Goal: Task Accomplishment & Management: Use online tool/utility

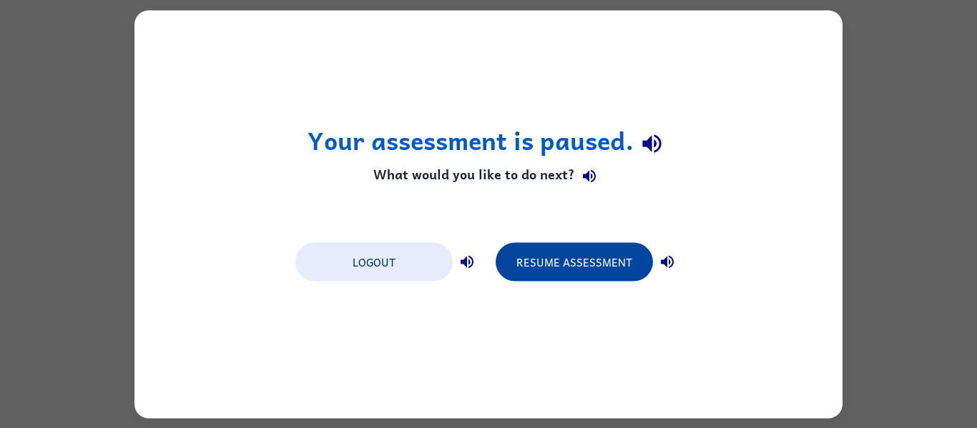
click at [583, 258] on button "Resume Assessment" at bounding box center [573, 261] width 157 height 39
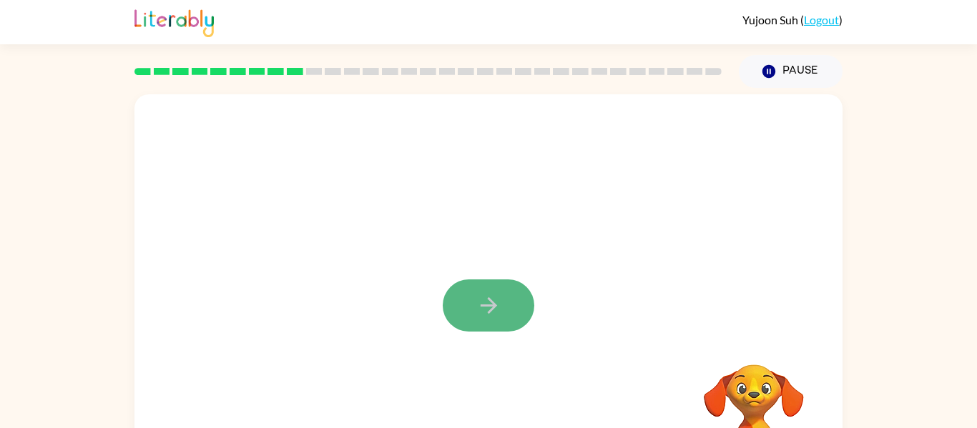
click at [476, 311] on icon "button" at bounding box center [488, 305] width 25 height 25
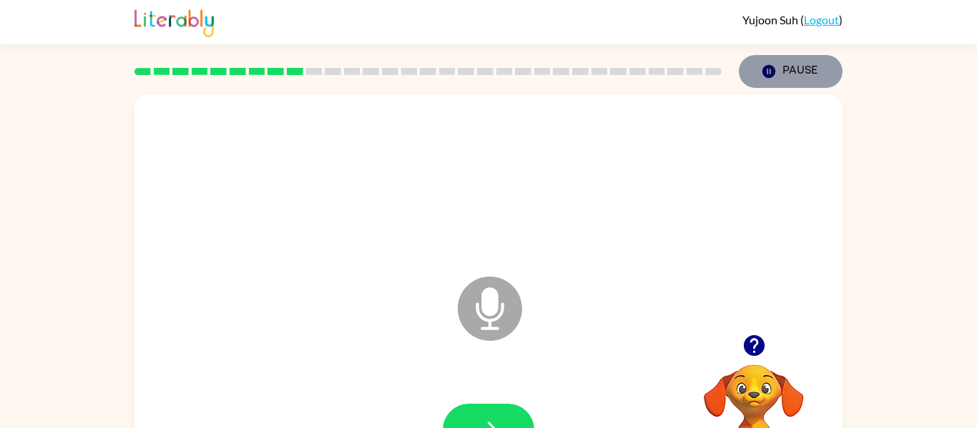
click at [824, 60] on button "Pause Pause" at bounding box center [791, 71] width 104 height 33
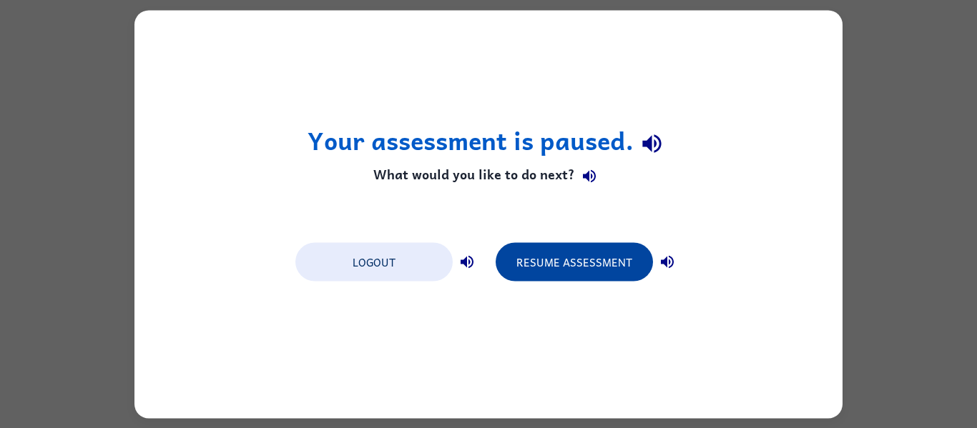
click at [576, 258] on button "Resume Assessment" at bounding box center [573, 261] width 157 height 39
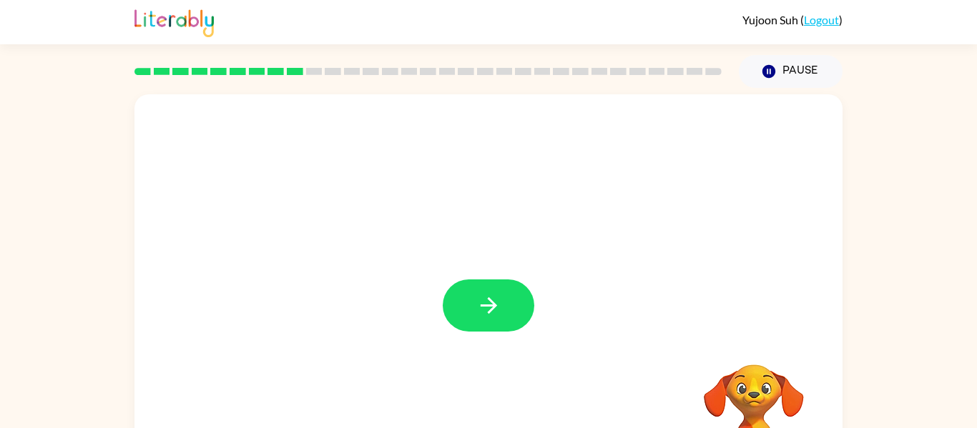
click at [454, 298] on button "button" at bounding box center [489, 306] width 92 height 52
click at [577, 324] on div at bounding box center [488, 298] width 708 height 408
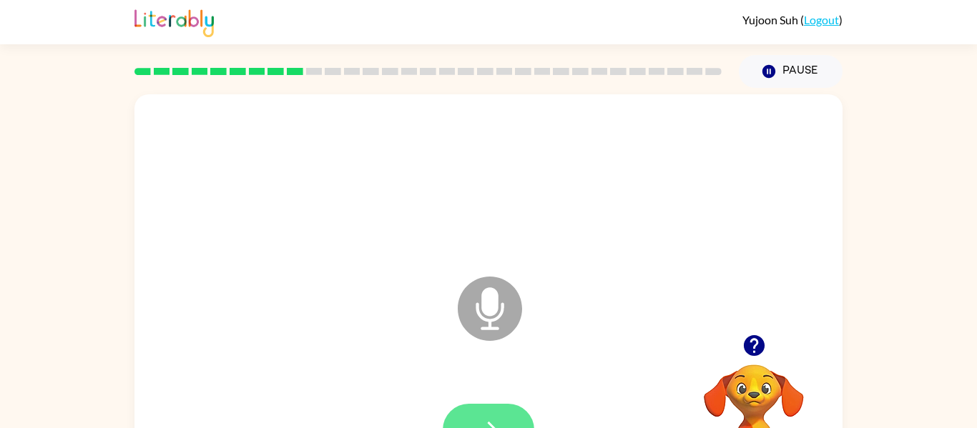
click at [495, 415] on button "button" at bounding box center [489, 430] width 92 height 52
click at [483, 422] on icon "button" at bounding box center [488, 430] width 25 height 25
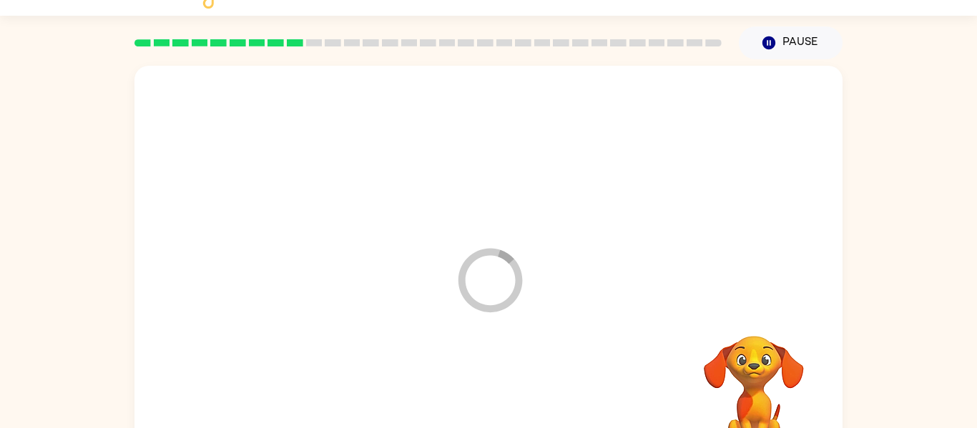
scroll to position [29, 0]
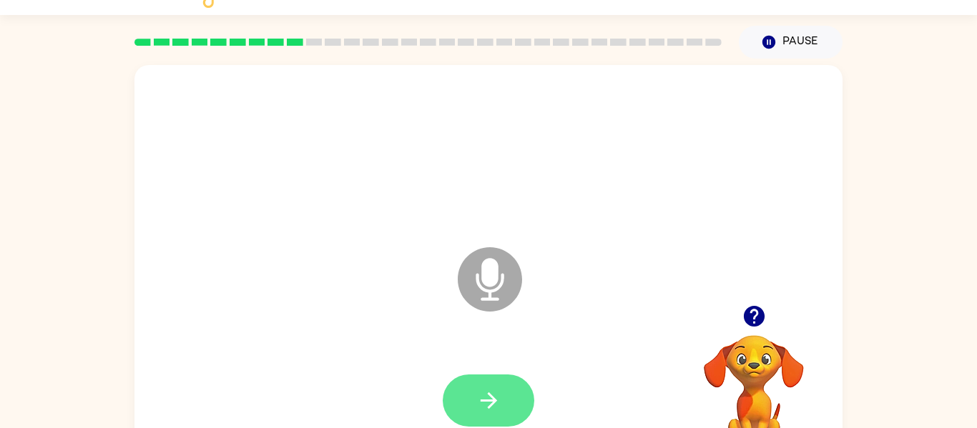
click at [471, 414] on button "button" at bounding box center [489, 401] width 92 height 52
click at [481, 404] on icon "button" at bounding box center [488, 400] width 25 height 25
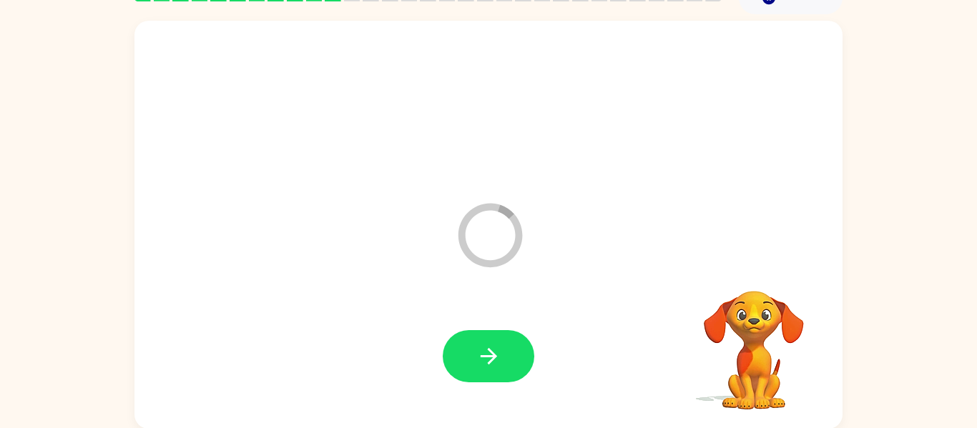
scroll to position [74, 0]
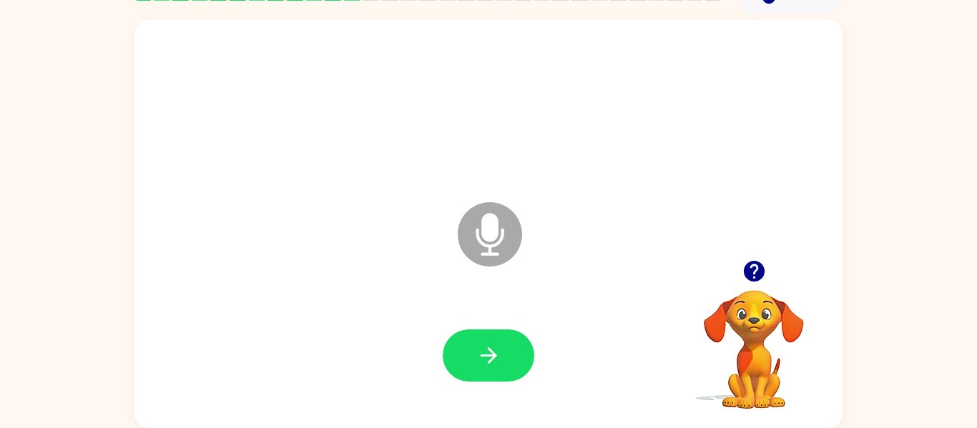
click at [488, 235] on icon "Microphone The Microphone is here when it is your turn to talk" at bounding box center [561, 252] width 215 height 107
click at [500, 245] on icon at bounding box center [490, 234] width 64 height 64
click at [525, 249] on icon "Loader Your response is being sent to our graders" at bounding box center [490, 235] width 86 height 86
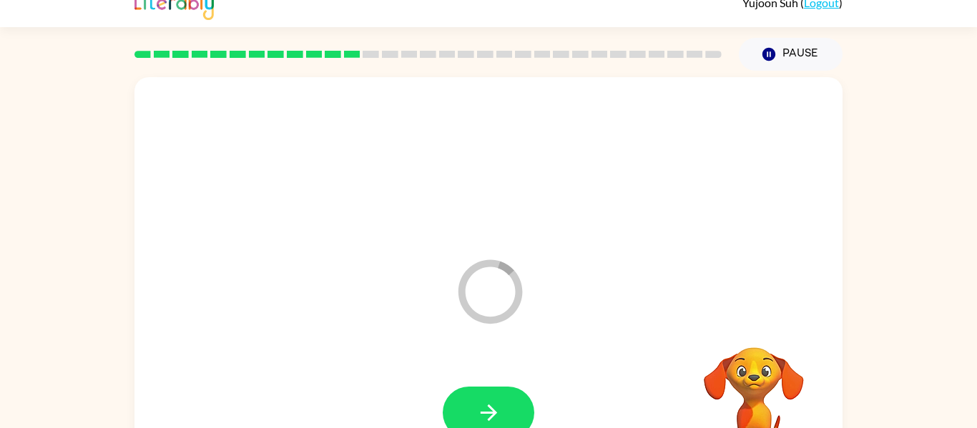
scroll to position [0, 0]
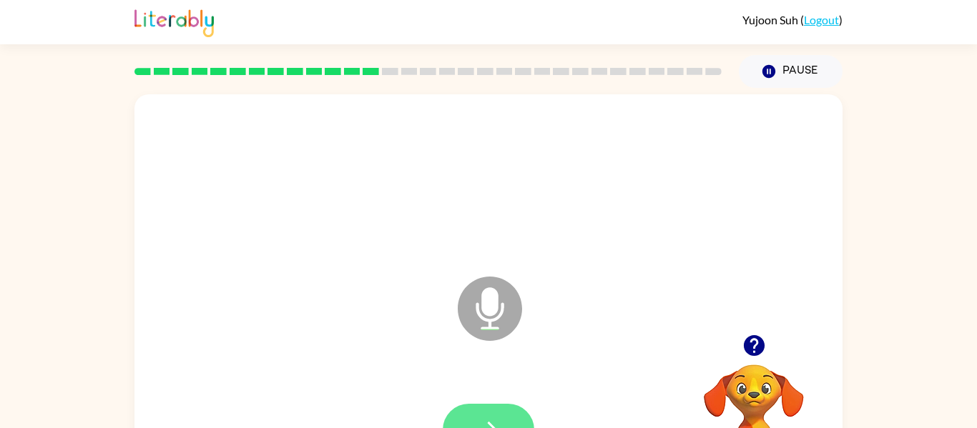
click at [488, 412] on button "button" at bounding box center [489, 430] width 92 height 52
click at [488, 413] on button "button" at bounding box center [489, 430] width 92 height 52
click at [483, 410] on button "button" at bounding box center [489, 430] width 92 height 52
click at [487, 415] on button "button" at bounding box center [489, 430] width 92 height 52
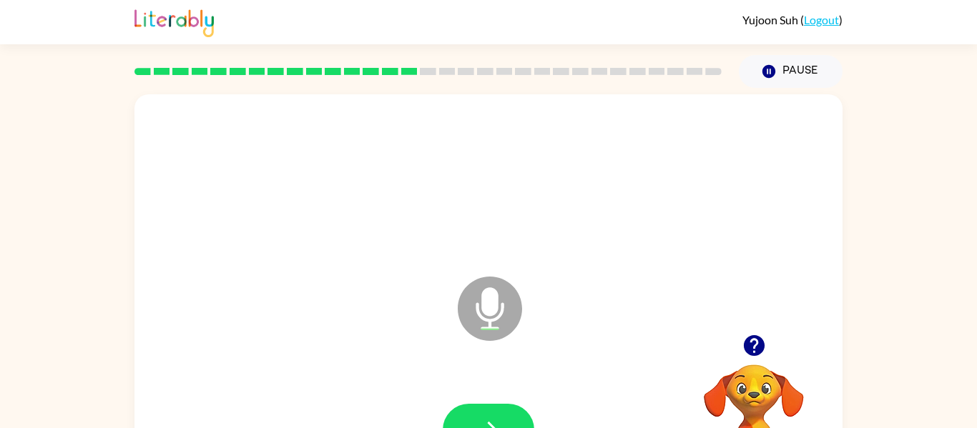
click at [487, 415] on button "button" at bounding box center [489, 430] width 92 height 52
click at [489, 419] on icon "button" at bounding box center [488, 430] width 25 height 25
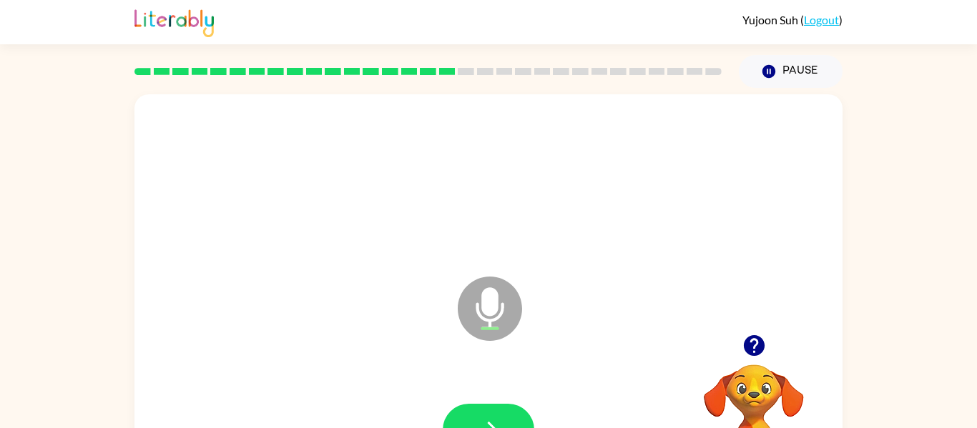
click at [466, 416] on button "button" at bounding box center [489, 430] width 92 height 52
click at [474, 415] on button "button" at bounding box center [489, 430] width 92 height 52
click at [474, 417] on button "button" at bounding box center [489, 430] width 92 height 52
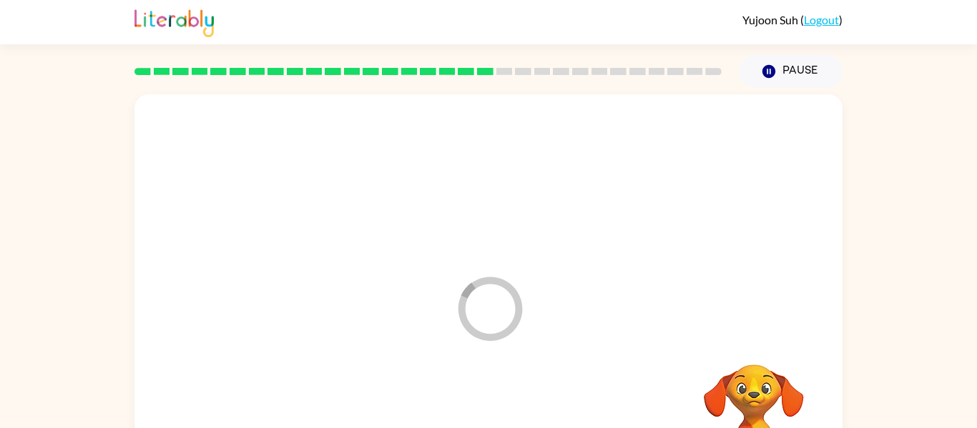
click at [474, 420] on div at bounding box center [488, 430] width 679 height 117
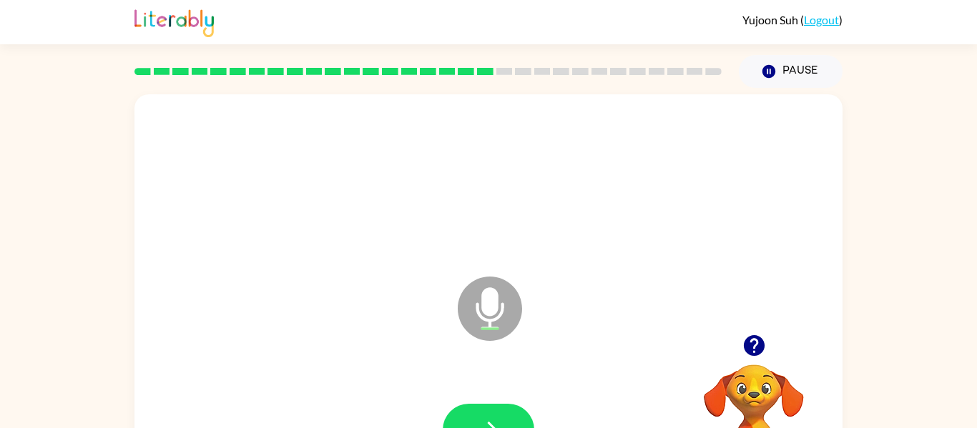
click at [488, 413] on button "button" at bounding box center [489, 430] width 92 height 52
click at [485, 410] on button "button" at bounding box center [489, 430] width 92 height 52
click at [493, 418] on icon "button" at bounding box center [488, 430] width 25 height 25
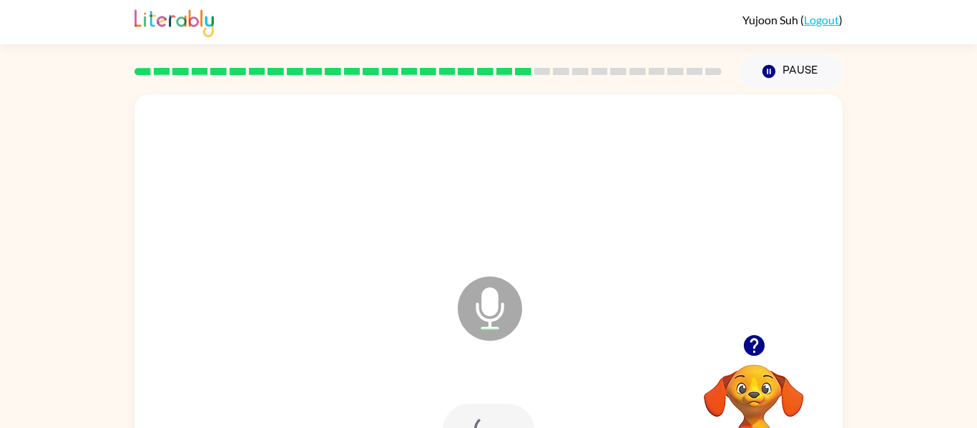
click at [493, 416] on div at bounding box center [489, 430] width 92 height 52
click at [493, 418] on icon "button" at bounding box center [488, 430] width 25 height 25
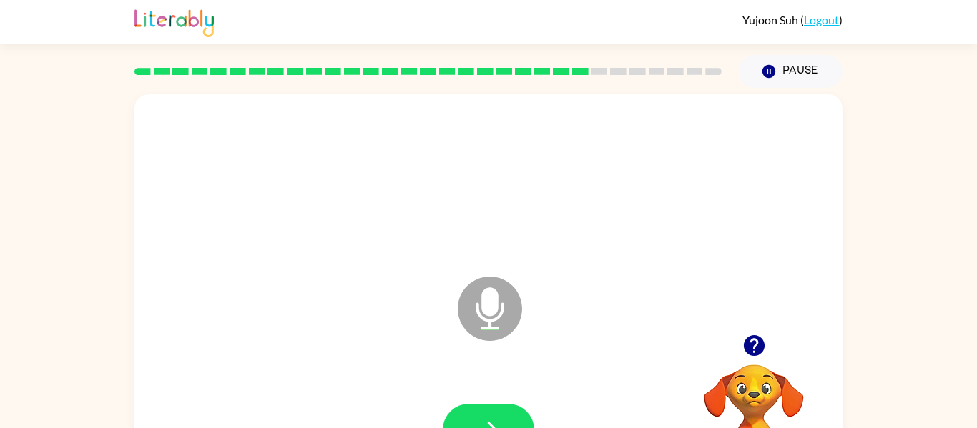
click at [493, 418] on icon "button" at bounding box center [488, 430] width 25 height 25
click at [777, 352] on div at bounding box center [753, 345] width 143 height 36
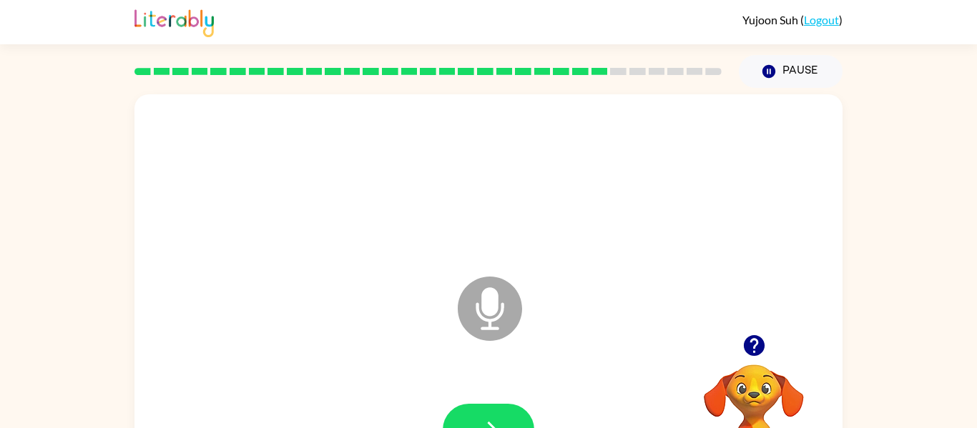
click at [752, 342] on icon "button" at bounding box center [753, 345] width 21 height 21
click at [513, 413] on button "button" at bounding box center [489, 430] width 92 height 52
click at [503, 416] on button "button" at bounding box center [489, 430] width 92 height 52
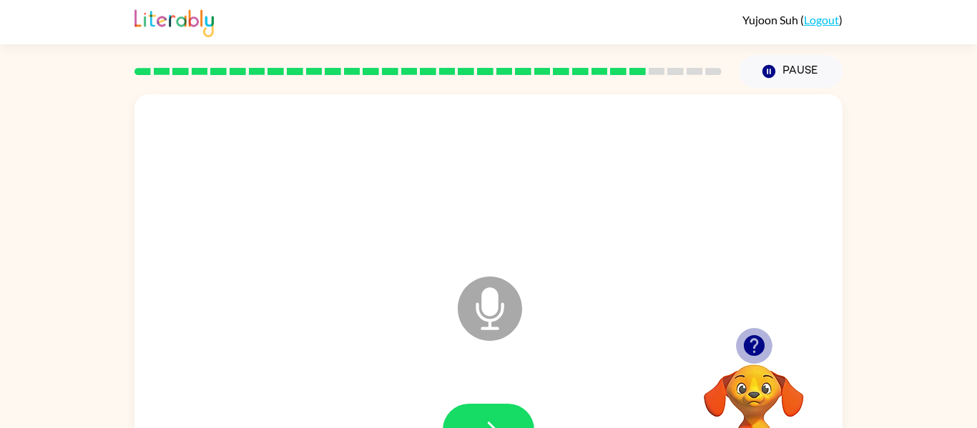
click at [749, 350] on icon "button" at bounding box center [753, 345] width 21 height 21
click at [498, 413] on button "button" at bounding box center [489, 430] width 92 height 52
click at [498, 413] on div at bounding box center [489, 430] width 92 height 52
click at [756, 350] on icon "button" at bounding box center [753, 345] width 21 height 21
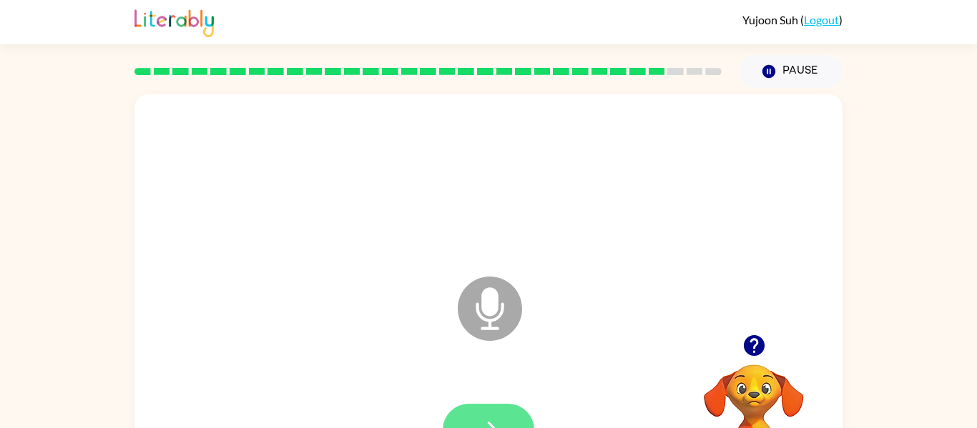
click at [500, 409] on button "button" at bounding box center [489, 430] width 92 height 52
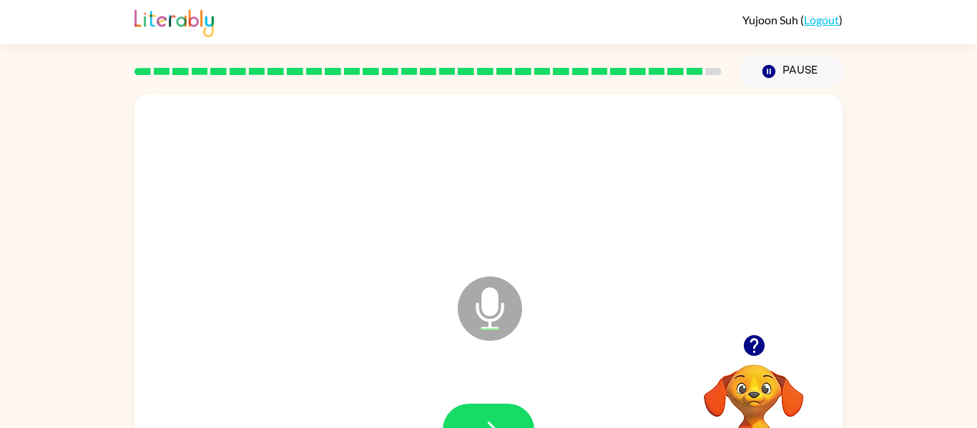
click at [500, 409] on button "button" at bounding box center [489, 430] width 92 height 52
